Goal: Task Accomplishment & Management: Use online tool/utility

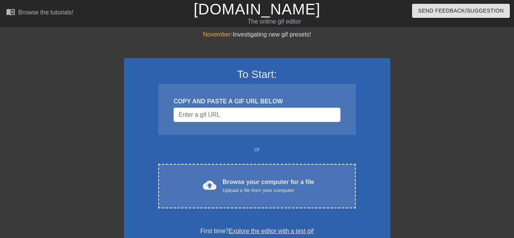
click at [408, 96] on div at bounding box center [456, 144] width 114 height 228
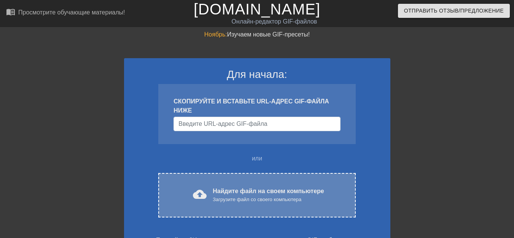
click at [216, 191] on font "Найдите файл на своем компьютере" at bounding box center [268, 191] width 111 height 6
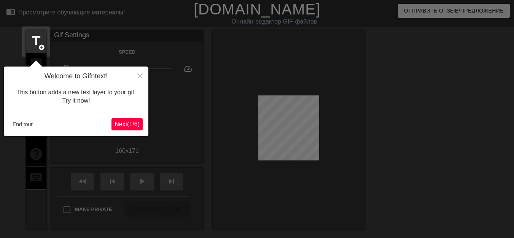
scroll to position [19, 0]
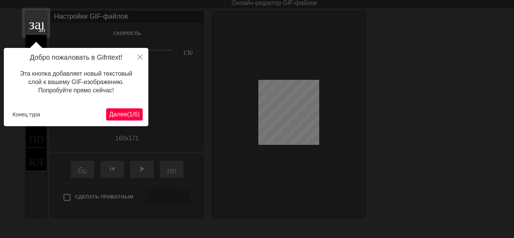
click at [129, 114] on font "1" at bounding box center [130, 114] width 3 height 6
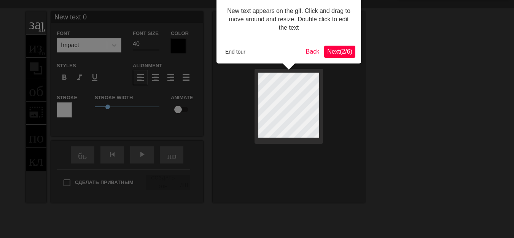
scroll to position [0, 0]
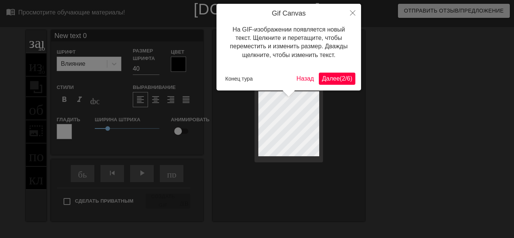
click at [328, 79] on font "Далее" at bounding box center [331, 78] width 18 height 6
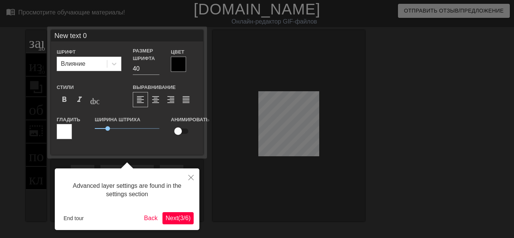
scroll to position [19, 0]
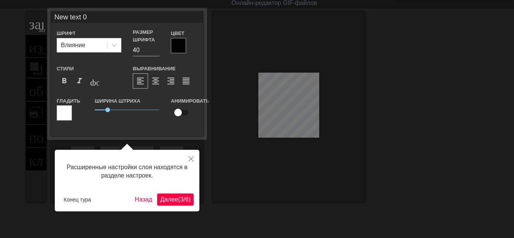
click at [161, 194] on button "Далее ( 3 / 6 )" at bounding box center [175, 200] width 37 height 12
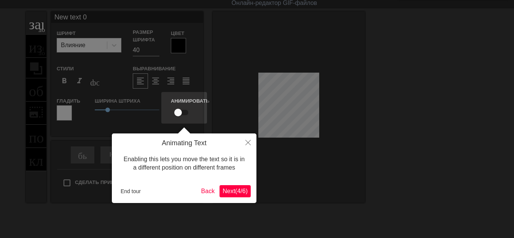
click at [161, 194] on div at bounding box center [257, 133] width 514 height 305
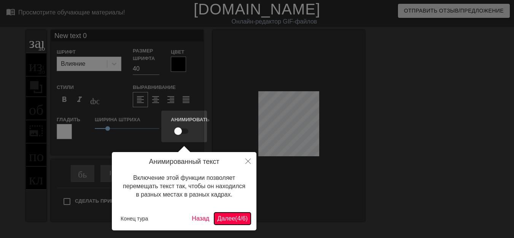
click at [224, 216] on font "Далее" at bounding box center [226, 218] width 18 height 6
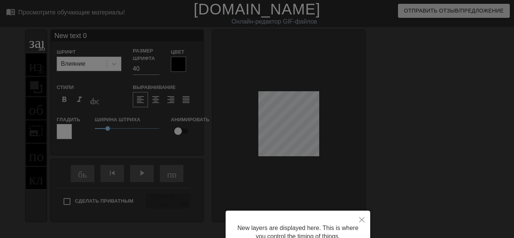
scroll to position [72, 0]
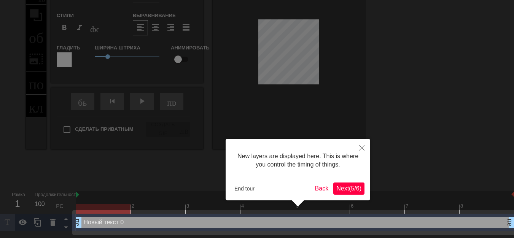
click at [224, 216] on div at bounding box center [257, 83] width 514 height 310
click at [337, 190] on font "Далее" at bounding box center [340, 188] width 18 height 6
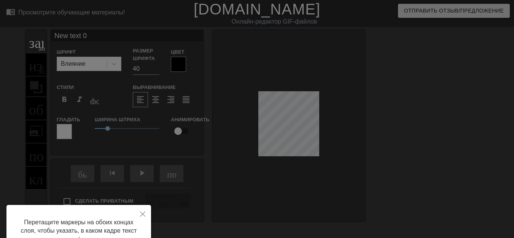
scroll to position [69, 0]
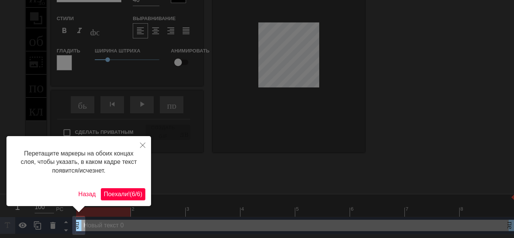
click at [135, 191] on font "/" at bounding box center [136, 194] width 2 height 6
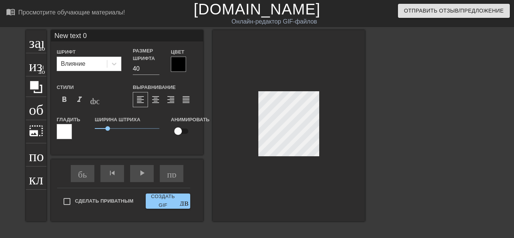
scroll to position [1, 1]
click at [337, 130] on div at bounding box center [289, 125] width 152 height 191
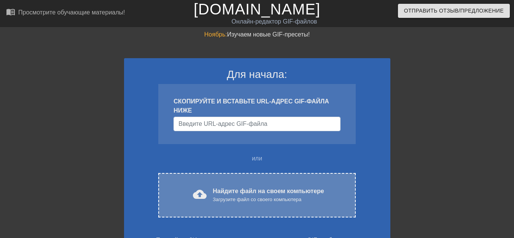
click at [225, 190] on font "Найдите файл на своем компьютере" at bounding box center [268, 191] width 111 height 6
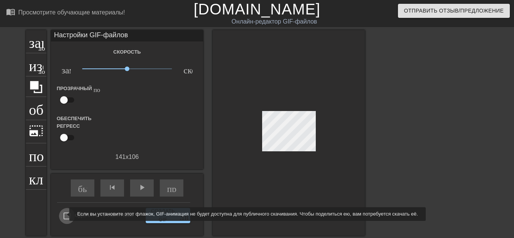
click at [64, 214] on input "Сделать приватным" at bounding box center [67, 216] width 16 height 16
checkbox input "true"
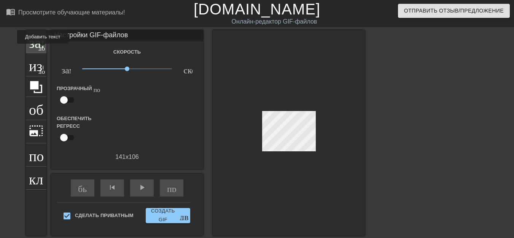
click at [42, 49] on font "добавить_круг" at bounding box center [60, 47] width 44 height 6
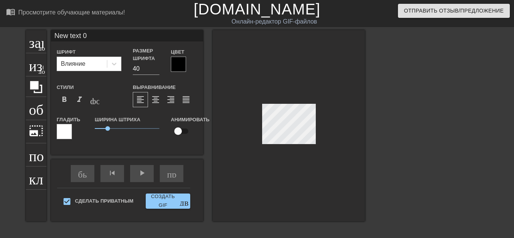
scroll to position [1, 2]
type input "New tex 0"
type textarea "New tex 0"
type input "New te 0"
type textarea "New te 0"
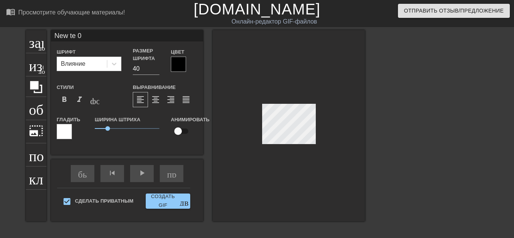
type input "New t 0"
type textarea "New t 0"
type input "New 0"
type textarea "New 0"
type input "New 0"
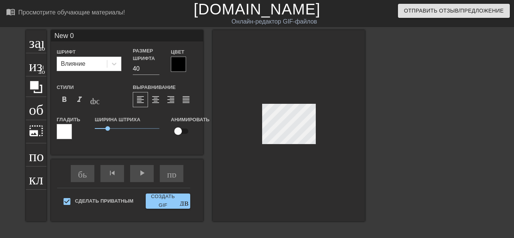
type textarea "New 0"
type input "Ne 0"
type textarea "Ne 0"
type input "N 0"
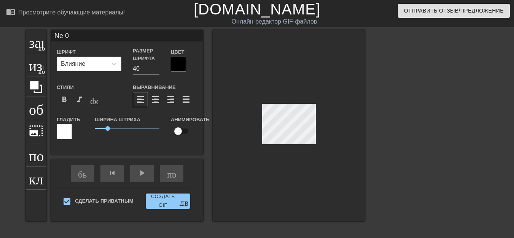
type textarea "N 0"
type input "0"
type textarea "0"
type input ","
type textarea ","
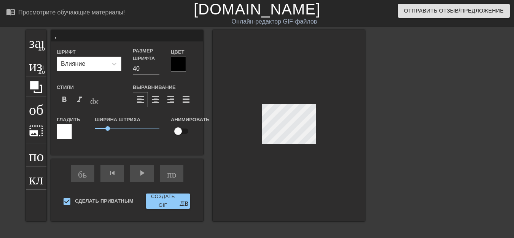
type input ",E"
type textarea ",E"
type input ","
type textarea ","
type input "Б"
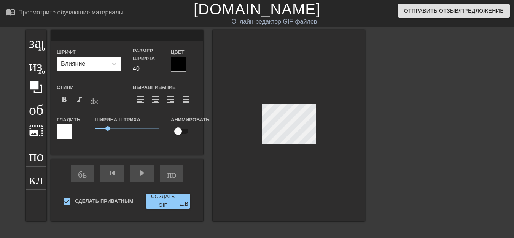
type textarea "Б"
type input "БУ"
type textarea "БУ"
type input "БУ-"
type textarea "БУ-"
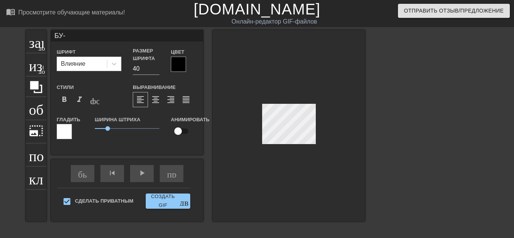
type input "БУ-Г"
type textarea "БУ-Г"
type input "БУ-ГЫ"
type textarea "БУ-ГЫ"
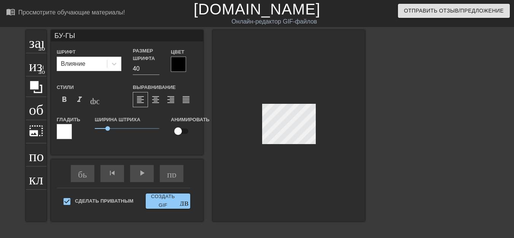
type input "БУ-ГЫ-"
type textarea "БУ-ГЫ-"
type input "БУ-ГЫ-Г"
type textarea "БУ-ГЫ-Г"
type input "БУ-ГЫ-ГЫ"
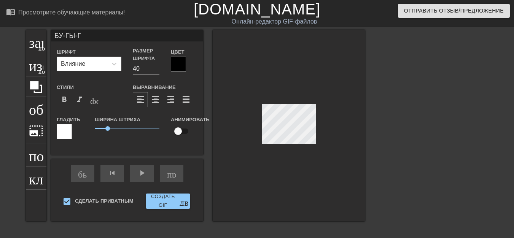
type textarea "БУ-ГЫ-ГЫ"
type input "БУ-ГЫ-ГЫ-"
type textarea "БУ-ГЫ-ГЫ-"
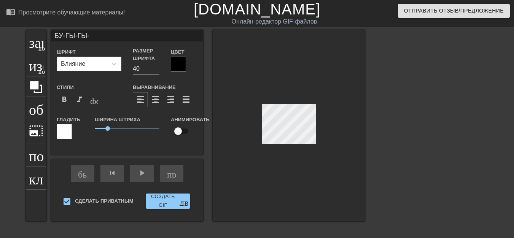
type input "БУ-ГЫ-ГЫ-Г"
type textarea "БУ-ГЫ-ГЫ-Г"
type input "БУ-ГЫ-ГЫ-ГА"
type textarea "БУ-ГЫ-ГЫ-ГА"
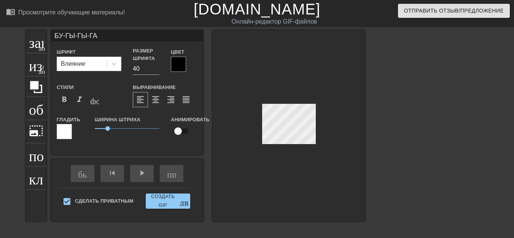
type input "БУ-ГЫ-ГЫ-ГАГ"
type textarea "БУ-ГЫ-ГЫ-ГАГ"
type input "БУ-ГЫ-ГЫ-ГАГА"
type textarea "БУ-ГЫ-ГЫ-ГАГА"
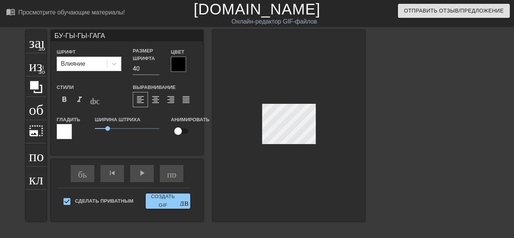
type input "БУ-ГЫ-ГЫ-ГА-ГА"
type textarea "БУ-ГЫ-ГЫ-ГА-ГА"
type input "БУ-ГЫ-ГЫ-ГА-ГАА"
type textarea "БУ-ГЫ-ГЫ-ГА-ГАА"
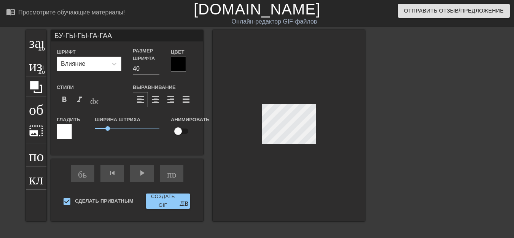
type input "БУ-ГЫ-ГЫ-ГА-ГААА"
type textarea "БУ-ГЫ-ГЫ-ГА-ГААА"
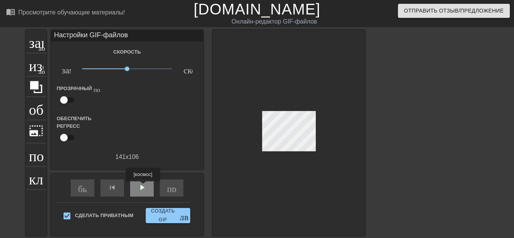
click at [141, 187] on font "play_arrow" at bounding box center [141, 187] width 9 height 9
click at [41, 49] on font "добавить_круг" at bounding box center [60, 47] width 44 height 6
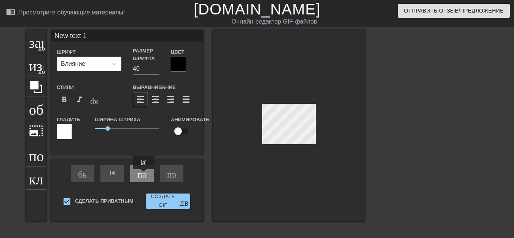
click at [143, 175] on div "пауза" at bounding box center [142, 173] width 24 height 17
type input "New text"
type textarea "New text"
type input "New text"
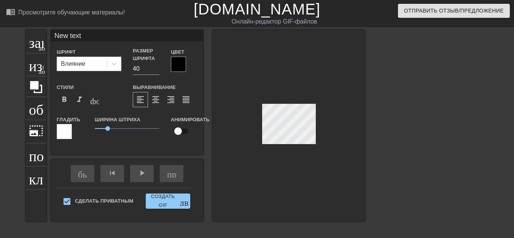
type textarea "New text"
type input "New tex"
type textarea "New tex"
type input "New te"
type textarea "New te"
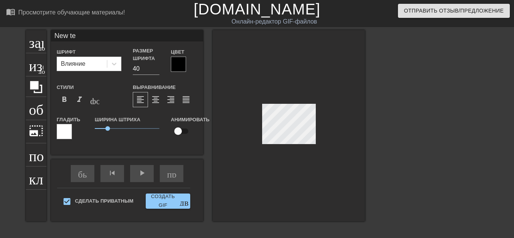
type input "New t"
type textarea "New t"
type input "New"
type textarea "New"
type input "New"
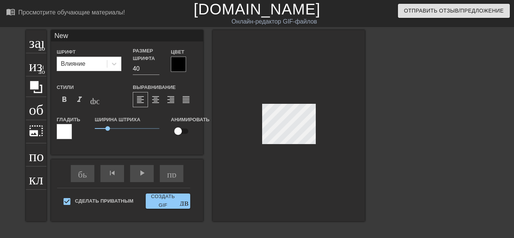
type textarea "New"
type input "Ne"
type textarea "Ne"
type input "N"
type textarea "N"
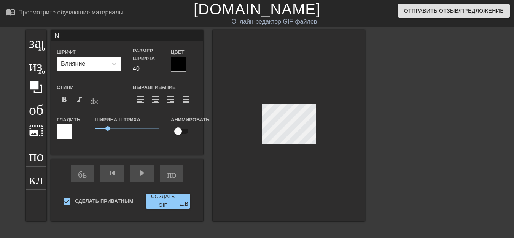
scroll to position [1, 1]
type input "[PERSON_NAME]"
type textarea "[PERSON_NAME]"
click at [144, 176] on font "play_arrow" at bounding box center [141, 172] width 9 height 9
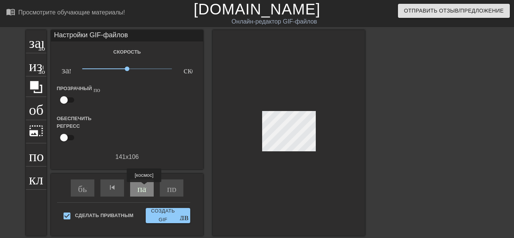
click at [145, 187] on font "пауза" at bounding box center [147, 187] width 21 height 9
click at [40, 49] on font "добавить_круг" at bounding box center [60, 47] width 44 height 6
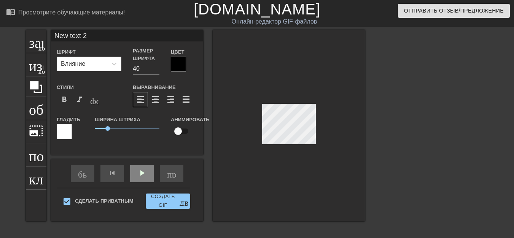
scroll to position [1, 2]
click at [340, 145] on div at bounding box center [289, 125] width 152 height 191
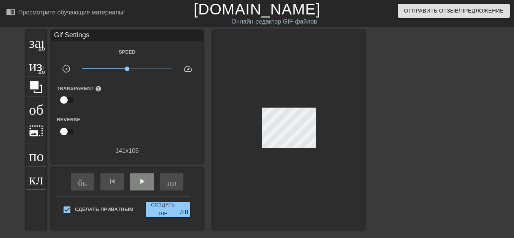
click at [340, 145] on div at bounding box center [289, 130] width 152 height 200
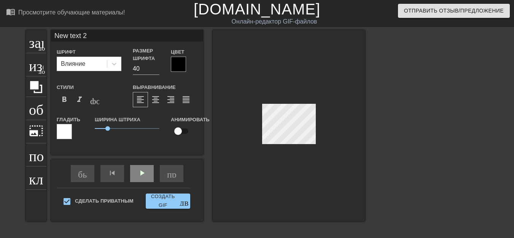
type input "New text"
type textarea "New text"
type input "New text"
type textarea "New text"
type input "New tex"
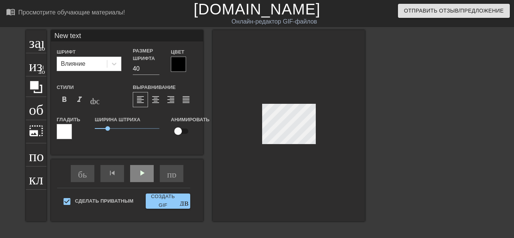
type textarea "New tex"
type input "New te"
type textarea "New te"
type input "New t"
type textarea "New t"
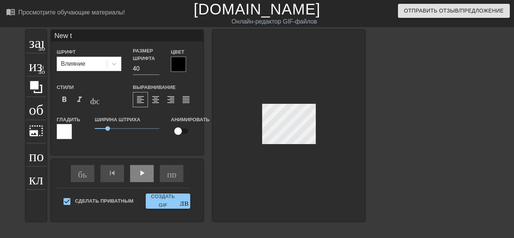
type input "New"
type textarea "New"
type input "New"
type textarea "New"
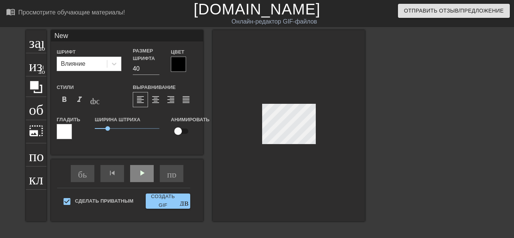
type input "Ne"
type textarea "Ne"
type input "N"
type textarea "N"
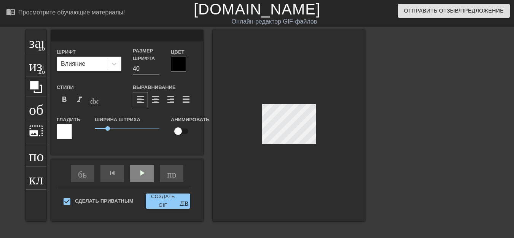
type input "P"
type textarea "P"
type input "PP"
type textarea "PP"
type input "PPK"
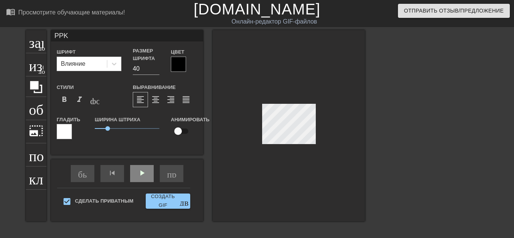
type textarea "PPK"
type input "PPK0"
type textarea "PPK0"
type input "PPK0B"
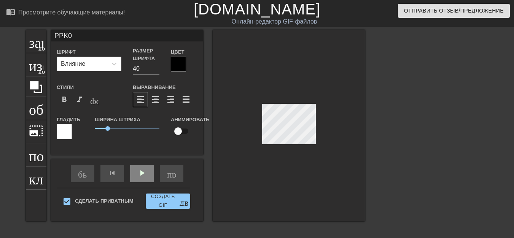
type textarea "PPK0B"
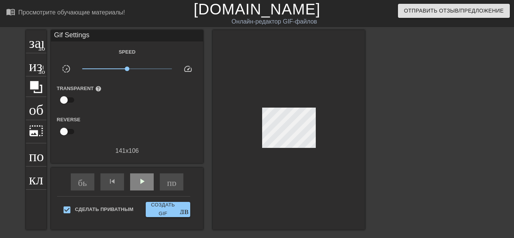
click at [316, 145] on div at bounding box center [289, 130] width 152 height 200
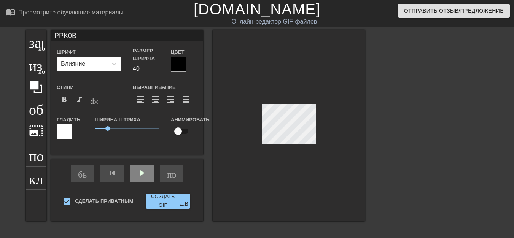
scroll to position [1, 1]
type input "PЮPK0B"
type textarea "PЮPK0B"
type input "PЮPИK0B"
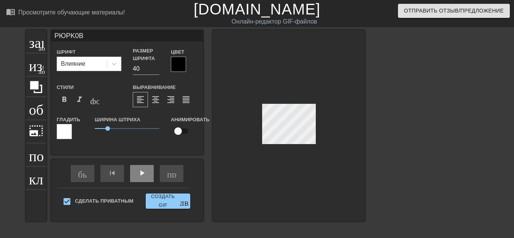
type textarea "PЮPИK0B"
click at [282, 148] on div at bounding box center [289, 125] width 152 height 191
click at [286, 146] on div at bounding box center [289, 125] width 152 height 191
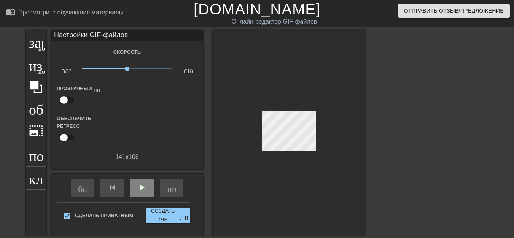
drag, startPoint x: 286, startPoint y: 146, endPoint x: 279, endPoint y: 144, distance: 7.5
click at [291, 149] on div at bounding box center [289, 133] width 152 height 206
click at [287, 149] on div at bounding box center [289, 133] width 152 height 206
click at [43, 49] on font "добавить_круг" at bounding box center [60, 47] width 44 height 6
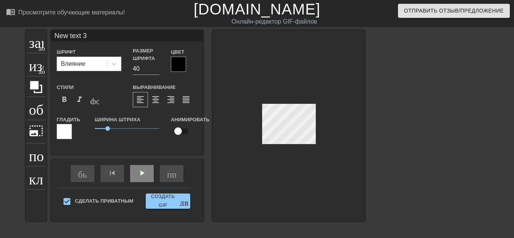
scroll to position [1, 2]
type textarea "Ne text 3"
type input "Ne text 3"
type textarea "N text 3"
type input "N text 3"
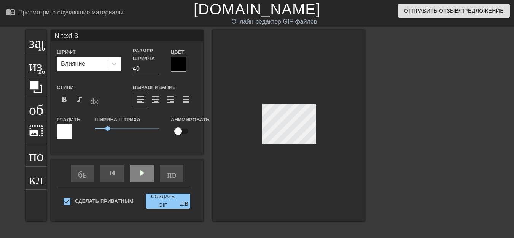
type textarea "text 3"
type input "text 3"
type input "text3"
type textarea "text3"
type input "tex3"
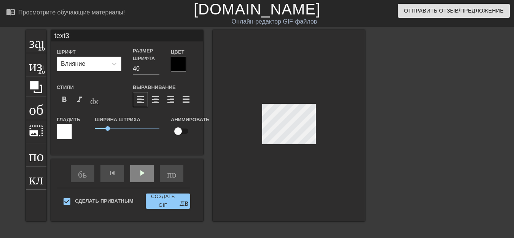
type textarea "tex3"
type input "te3"
type textarea "te3"
type input "[MEDICAL_DATA]"
type textarea "[MEDICAL_DATA]"
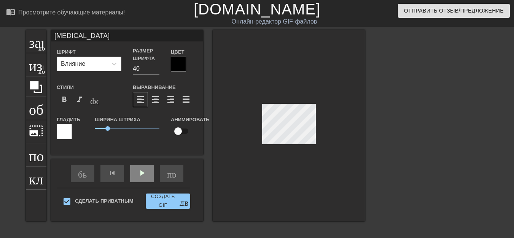
scroll to position [1, 1]
type input "3"
type textarea "3"
type input "P"
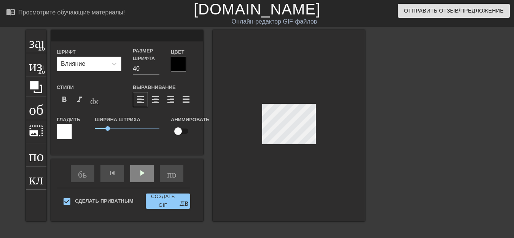
type textarea "P"
type input "PP"
type textarea "PP"
type input "PPK"
type textarea "PPK"
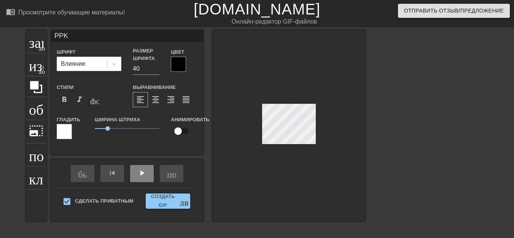
type input "PPK0"
type textarea "PPK0"
type input "PPK0B"
type textarea "PPK0B"
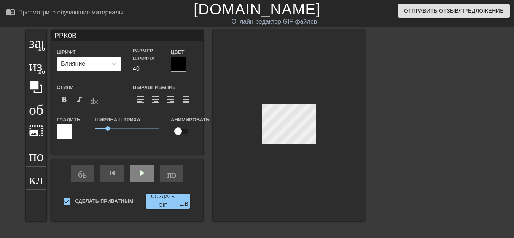
click at [288, 146] on div at bounding box center [289, 125] width 152 height 191
click at [290, 145] on div at bounding box center [289, 125] width 152 height 191
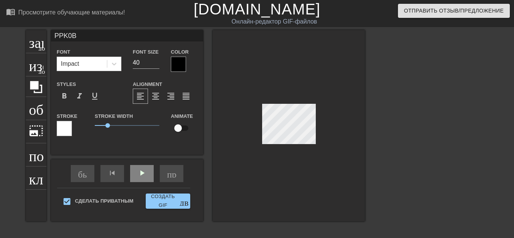
drag, startPoint x: 290, startPoint y: 145, endPoint x: 281, endPoint y: 144, distance: 8.8
click at [289, 145] on div at bounding box center [289, 125] width 152 height 191
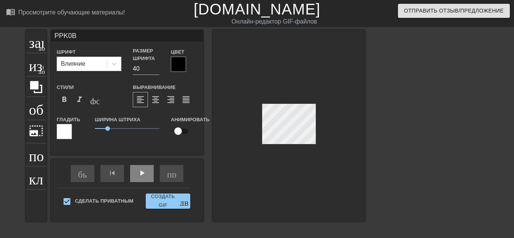
scroll to position [1, 1]
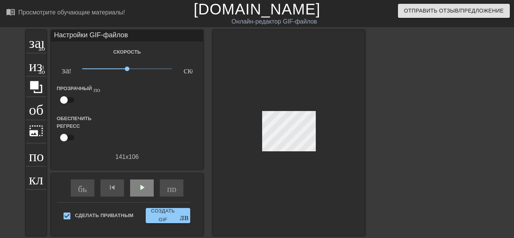
click at [289, 145] on div at bounding box center [289, 133] width 152 height 206
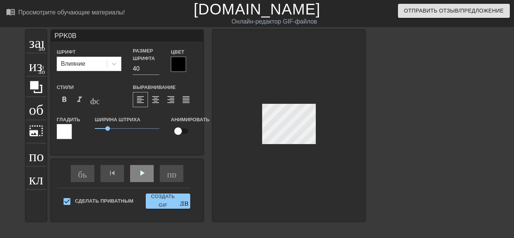
type input "PЮPK0B"
type textarea "PЮPK0B"
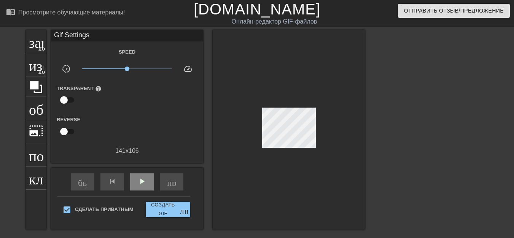
click at [282, 152] on div at bounding box center [289, 130] width 152 height 200
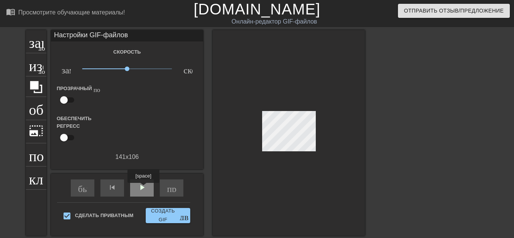
click at [143, 188] on font "play_arrow" at bounding box center [141, 187] width 9 height 9
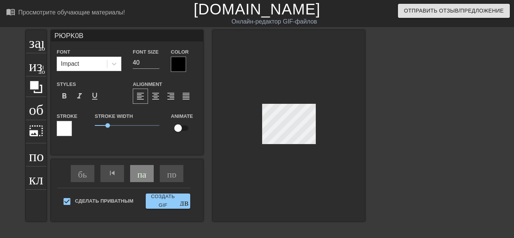
click at [299, 147] on div at bounding box center [289, 125] width 152 height 191
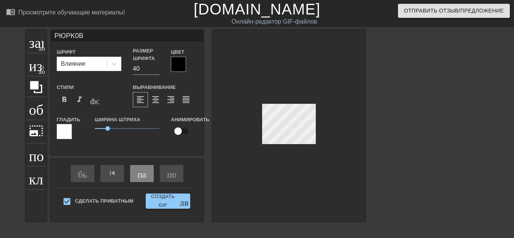
scroll to position [1, 1]
type input "PЮPK0BИ"
type textarea "PЮPK0BИ"
type input "PЮPK0BИЧ"
type textarea "PЮPK0BИЧ"
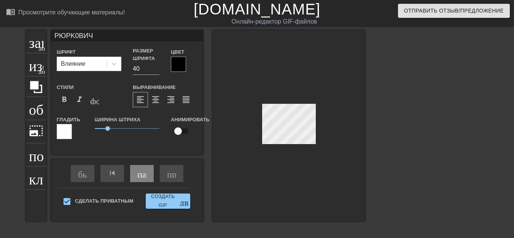
scroll to position [1, 2]
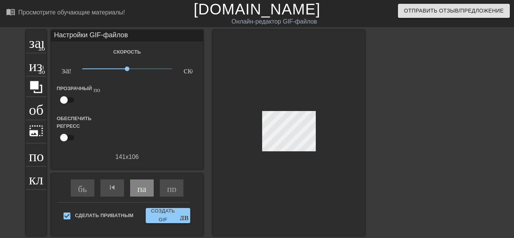
click at [297, 145] on div at bounding box center [289, 133] width 152 height 206
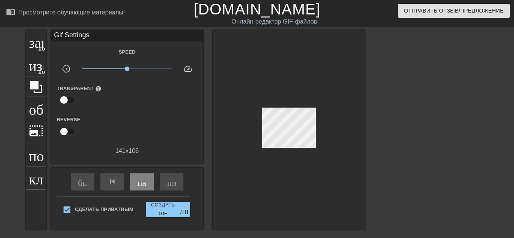
click at [297, 145] on div at bounding box center [289, 130] width 152 height 200
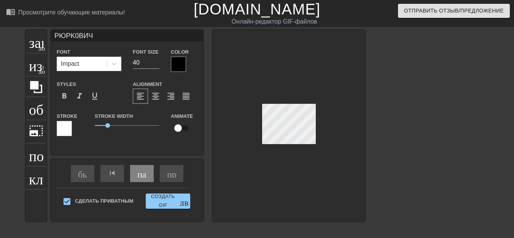
click at [295, 149] on div at bounding box center [289, 125] width 152 height 191
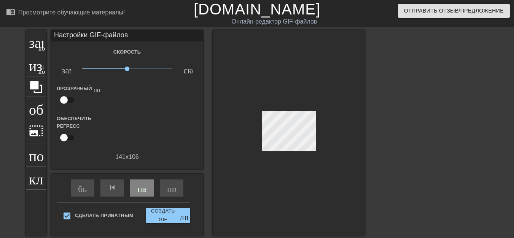
click at [295, 149] on div at bounding box center [289, 133] width 152 height 206
click at [294, 150] on div at bounding box center [289, 133] width 152 height 206
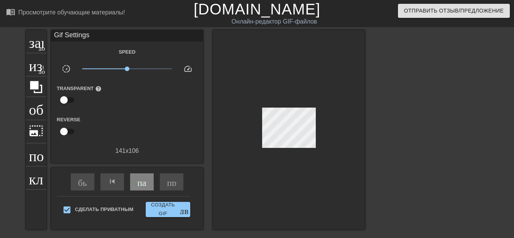
click at [294, 146] on div at bounding box center [289, 130] width 152 height 200
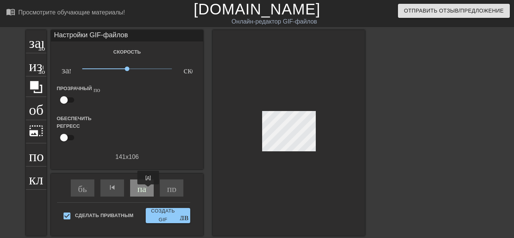
click at [148, 190] on div "пауза" at bounding box center [142, 187] width 24 height 17
click at [145, 187] on font "play_arrow" at bounding box center [141, 187] width 9 height 9
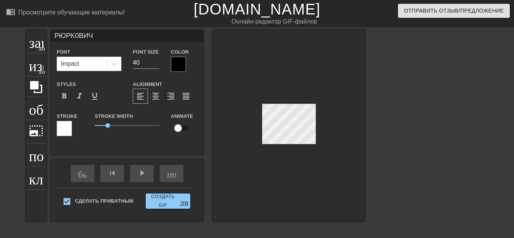
click at [288, 150] on div at bounding box center [289, 125] width 152 height 191
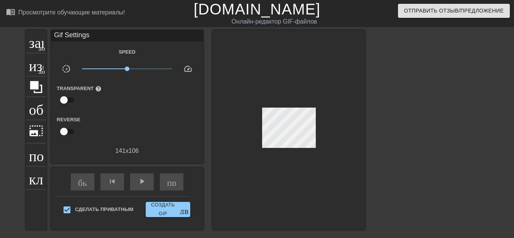
click at [288, 150] on div at bounding box center [289, 130] width 152 height 200
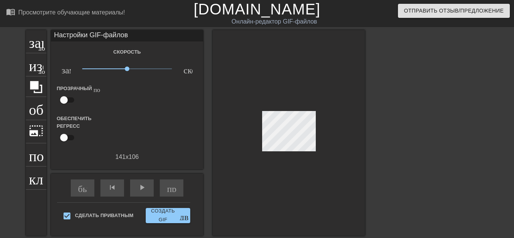
click at [292, 142] on div at bounding box center [289, 133] width 152 height 206
drag, startPoint x: 289, startPoint y: 151, endPoint x: 289, endPoint y: 144, distance: 7.2
click at [294, 148] on div at bounding box center [289, 133] width 152 height 206
click at [296, 144] on div at bounding box center [289, 133] width 152 height 206
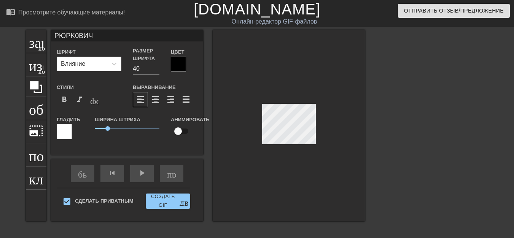
drag, startPoint x: 289, startPoint y: 144, endPoint x: 294, endPoint y: 145, distance: 5.4
click at [294, 145] on div at bounding box center [289, 125] width 152 height 191
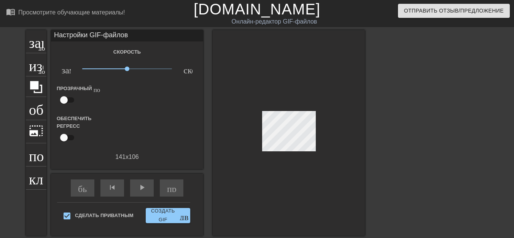
click at [296, 137] on div at bounding box center [289, 133] width 152 height 206
click at [146, 191] on div "play_arrow" at bounding box center [142, 187] width 24 height 17
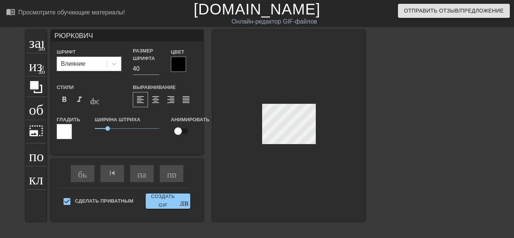
click at [291, 144] on div at bounding box center [289, 125] width 152 height 191
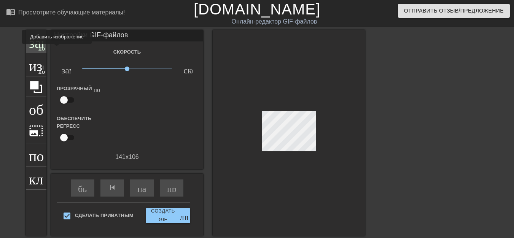
click at [39, 49] on font "добавить_круг" at bounding box center [60, 47] width 44 height 6
click at [146, 190] on font "пауза" at bounding box center [147, 187] width 21 height 9
click at [146, 190] on span "пауза" at bounding box center [141, 187] width 9 height 9
click at [146, 191] on font "play_arrow" at bounding box center [141, 187] width 9 height 9
click at [146, 191] on span "play_arrow" at bounding box center [141, 187] width 9 height 9
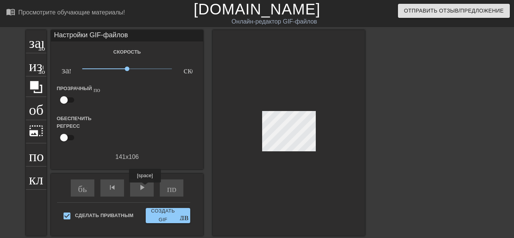
click at [145, 188] on font "play_arrow" at bounding box center [141, 187] width 9 height 9
click at [145, 188] on span "play_arrow" at bounding box center [141, 187] width 9 height 9
click at [146, 187] on font "play_arrow" at bounding box center [141, 187] width 9 height 9
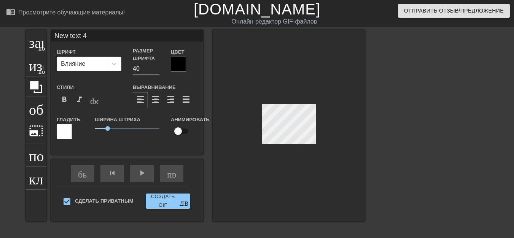
type input "New text4"
type textarea "New text4"
type input "New tex4"
type textarea "New tex4"
type input "New te4"
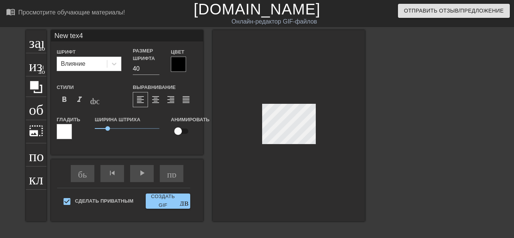
type textarea "New te4"
type input "New t4"
type textarea "New t4"
type input "New 4"
type textarea "New 4"
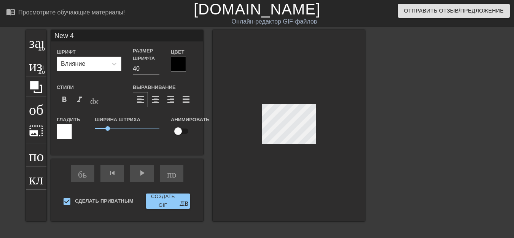
scroll to position [1, 1]
type input "New4"
type textarea "New4"
type input "Ne4"
type textarea "Ne4"
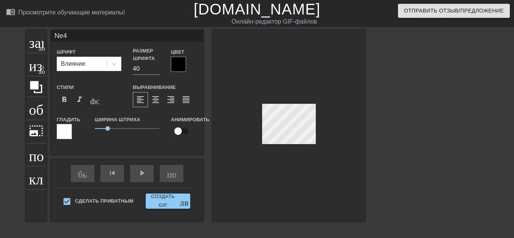
type input "N4"
type textarea "N4"
type input "4"
type textarea "4"
type input "P"
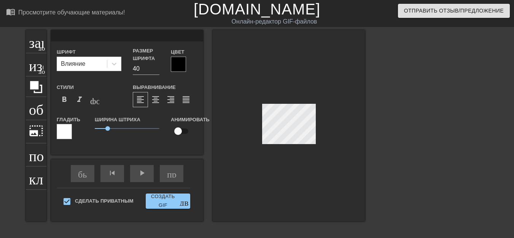
type textarea "P"
type input "PP"
type textarea "PP"
type input "PPK"
type textarea "PPK"
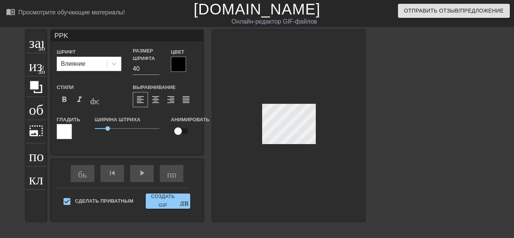
type input "PPK0"
type textarea "PPK0"
type input "PPK0B"
type textarea "PPK0B"
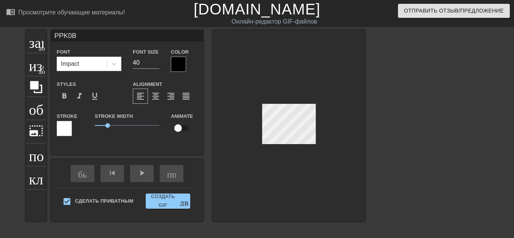
click at [284, 144] on div at bounding box center [289, 125] width 152 height 191
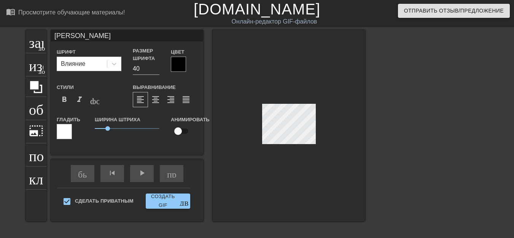
type input "PPK0B"
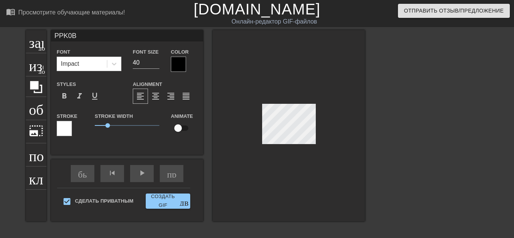
scroll to position [0, 0]
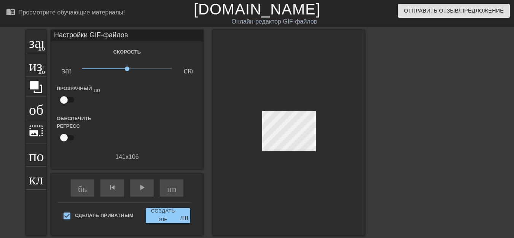
click at [273, 144] on div at bounding box center [289, 133] width 152 height 206
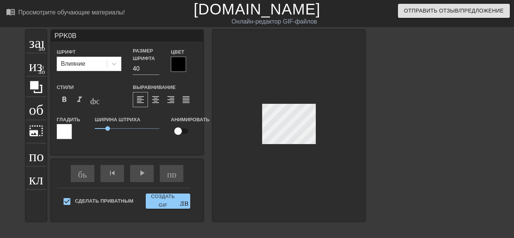
scroll to position [1, 1]
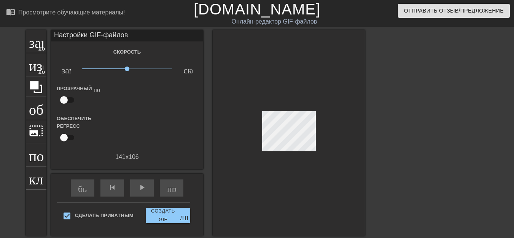
click at [291, 146] on div at bounding box center [289, 133] width 152 height 206
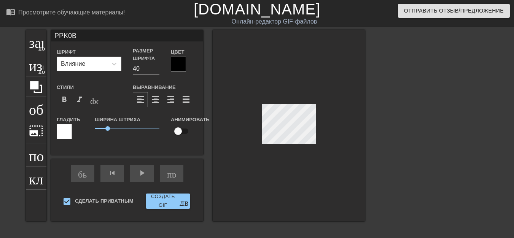
type input "PЮPK0B"
type textarea "PЮPK0B"
type input "PЮPИK0B"
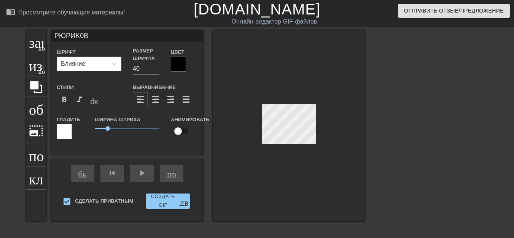
type textarea "PЮPИK0B"
type input "PЮPИK0BИ"
type textarea "PЮPИK0BИ"
type input "PЮPИK0BИЧ"
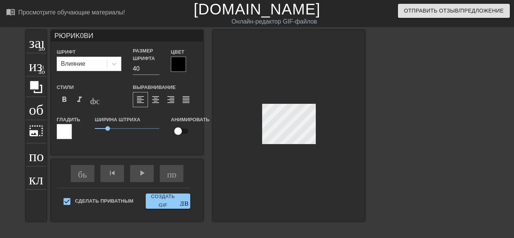
type textarea "PЮPИK0BИЧ"
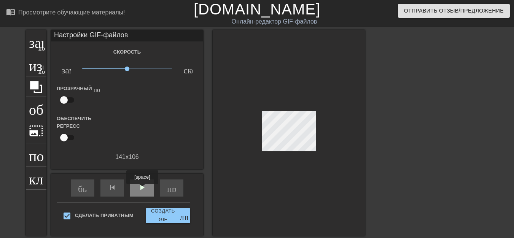
click at [142, 189] on font "play_arrow" at bounding box center [141, 187] width 9 height 9
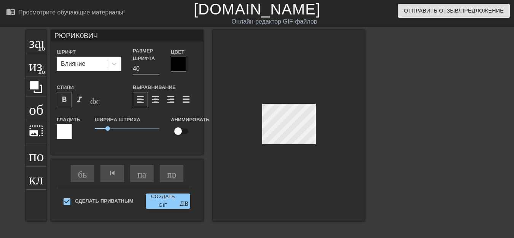
click at [65, 102] on font "format_bold" at bounding box center [64, 99] width 9 height 9
click at [67, 102] on font "format_bold" at bounding box center [64, 99] width 9 height 9
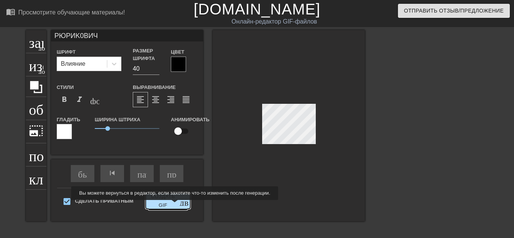
click at [173, 205] on font "Создать GIF" at bounding box center [163, 200] width 29 height 17
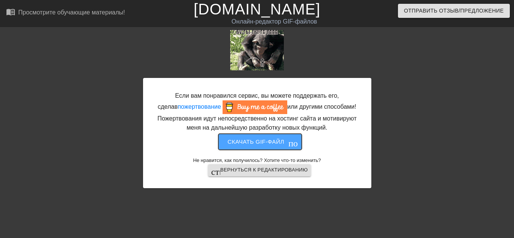
click at [261, 144] on font "Скачать gif-файл" at bounding box center [255, 141] width 57 height 6
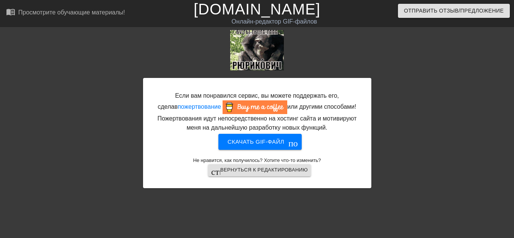
click at [167, 49] on div "Если вам понравился сервис, вы можете поддержать его, сделав пожертвование или …" at bounding box center [257, 109] width 228 height 158
